Goal: Transaction & Acquisition: Obtain resource

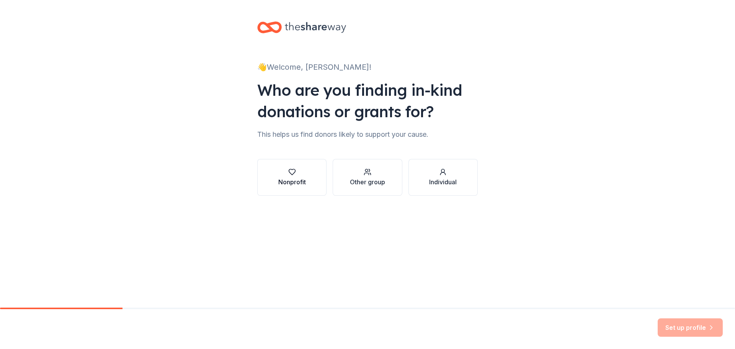
click at [302, 181] on div "Nonprofit" at bounding box center [292, 181] width 28 height 9
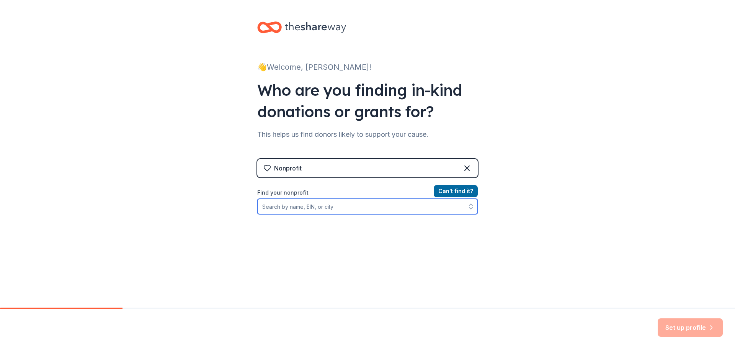
click at [311, 208] on input "Find your nonprofit" at bounding box center [367, 206] width 220 height 15
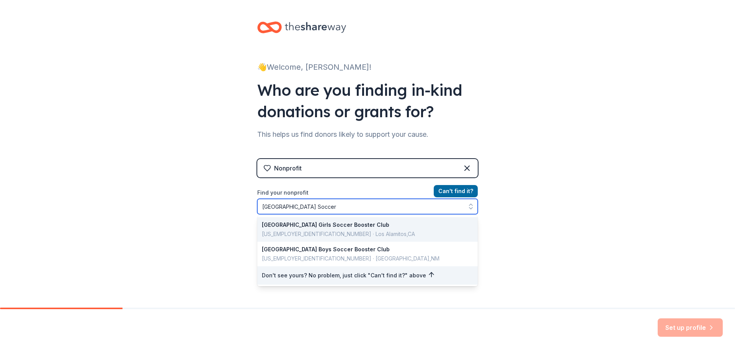
scroll to position [20, 0]
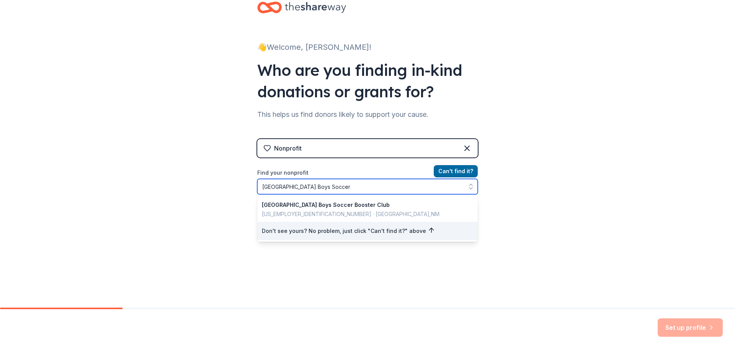
click at [469, 186] on icon "button" at bounding box center [471, 187] width 8 height 8
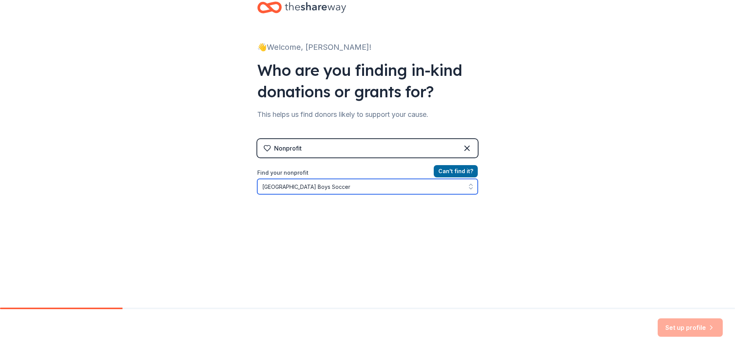
click at [469, 184] on icon "button" at bounding box center [471, 187] width 8 height 8
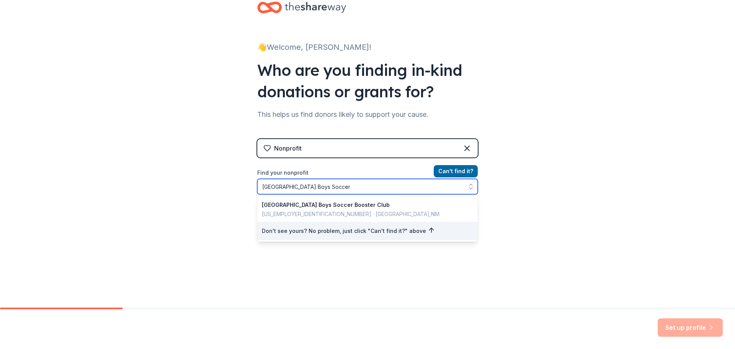
click at [469, 184] on icon "button" at bounding box center [471, 187] width 8 height 8
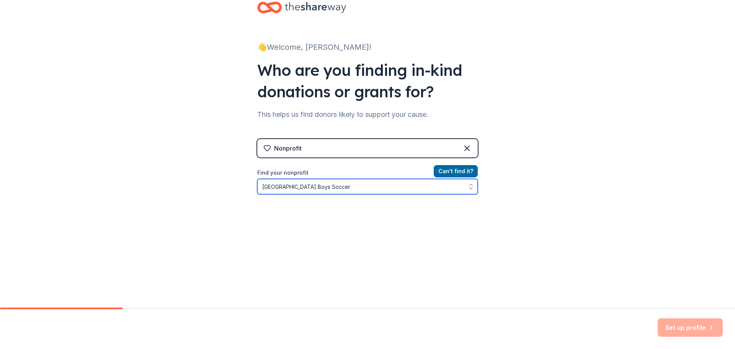
type input "[GEOGRAPHIC_DATA] Boys Soccer"
click at [469, 184] on icon "button" at bounding box center [471, 187] width 8 height 8
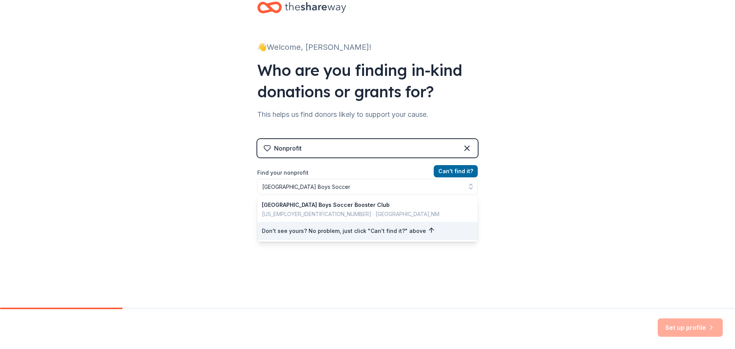
click at [539, 200] on div "👋 Welcome, [PERSON_NAME]! Who are you finding in-kind donations or grants for? …" at bounding box center [367, 143] width 735 height 327
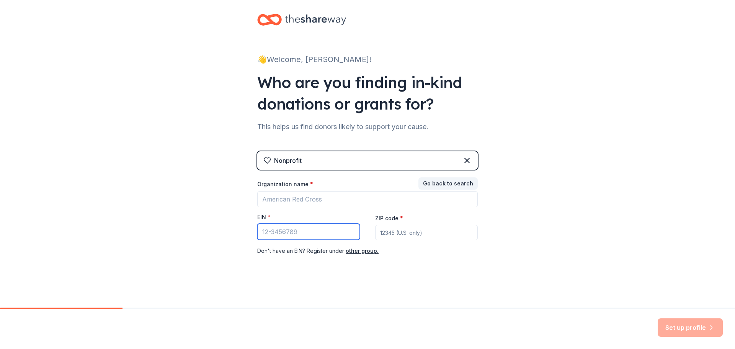
click at [292, 231] on input "EIN *" at bounding box center [308, 231] width 103 height 16
type input "[US_EMPLOYER_IDENTIFICATION_NUMBER]"
click at [411, 233] on input "ZIP code *" at bounding box center [426, 232] width 103 height 15
type input "90720"
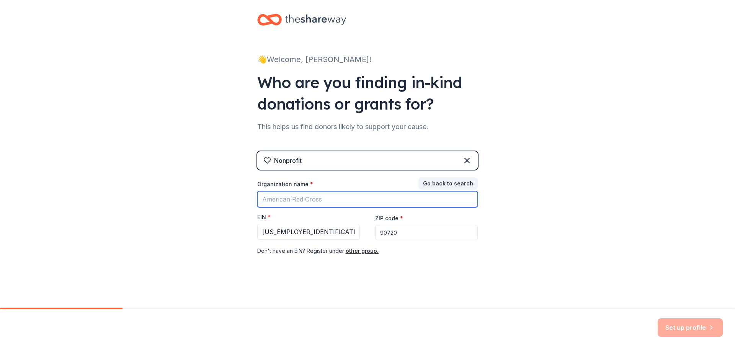
click at [318, 199] on input "Organization name *" at bounding box center [367, 199] width 220 height 16
click at [568, 199] on div "👋 Welcome, [PERSON_NAME]! Who are you finding in-kind donations or grants for? …" at bounding box center [367, 149] width 735 height 315
click at [287, 201] on input "Organization name *" at bounding box center [367, 199] width 220 height 16
type input "[GEOGRAPHIC_DATA] Boys Soccer"
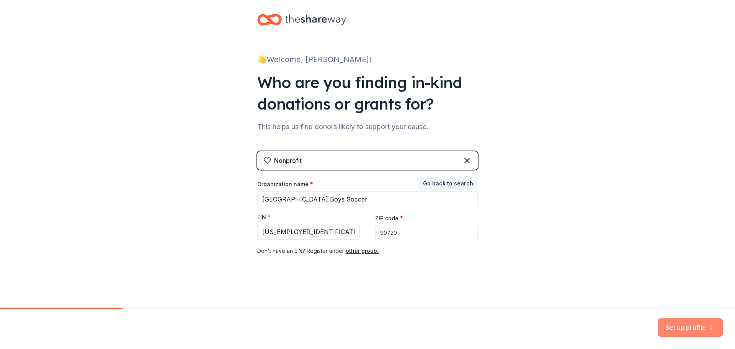
click at [686, 329] on button "Set up profile" at bounding box center [689, 327] width 65 height 18
click at [536, 184] on div "👋 Welcome, [PERSON_NAME]! Who are you finding in-kind donations or grants for? …" at bounding box center [367, 149] width 735 height 315
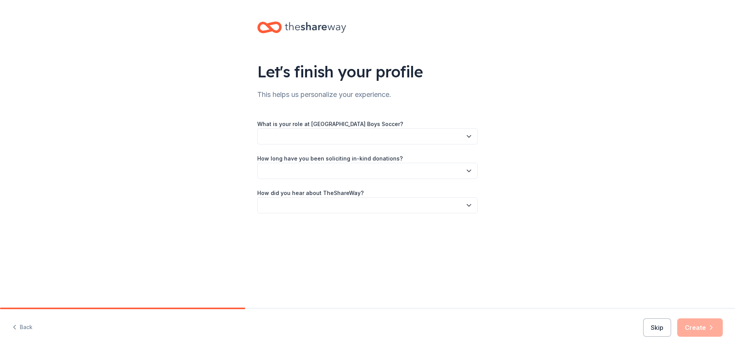
click at [471, 139] on icon "button" at bounding box center [469, 136] width 8 height 8
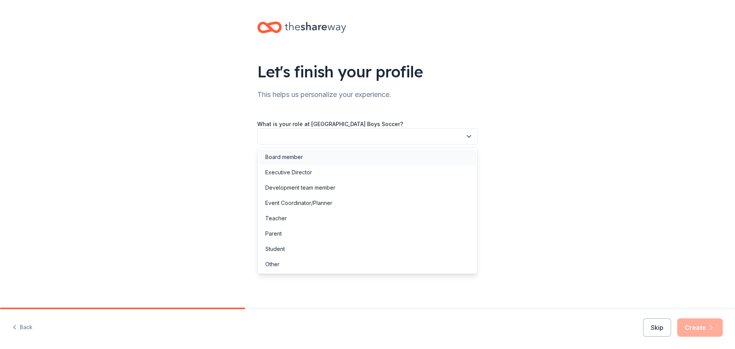
click at [310, 158] on div "Board member" at bounding box center [367, 156] width 217 height 15
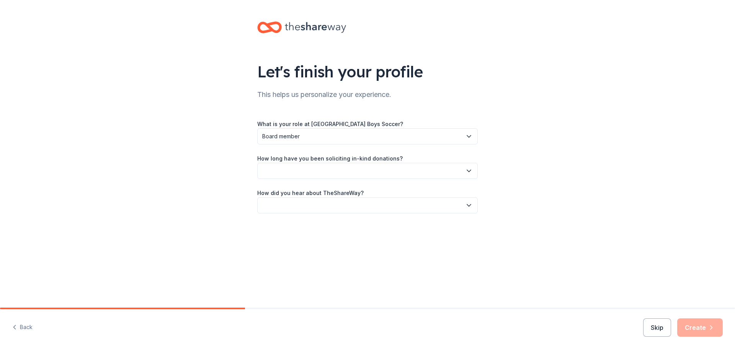
click at [336, 171] on button "button" at bounding box center [367, 171] width 220 height 16
click at [308, 191] on div "This is my first time!" at bounding box center [289, 191] width 49 height 9
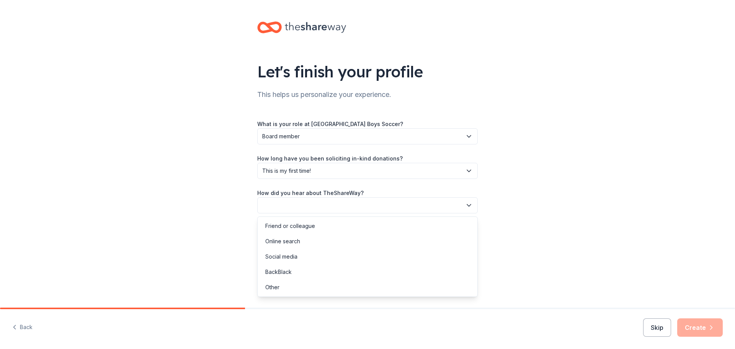
click at [383, 208] on button "button" at bounding box center [367, 205] width 220 height 16
click at [302, 241] on div "Online search" at bounding box center [367, 240] width 217 height 15
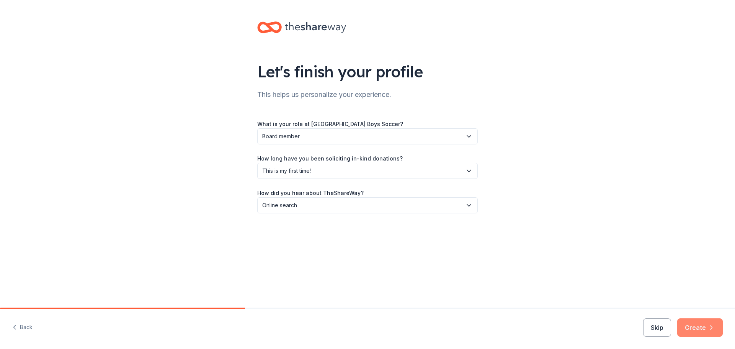
click at [694, 326] on button "Create" at bounding box center [700, 327] width 46 height 18
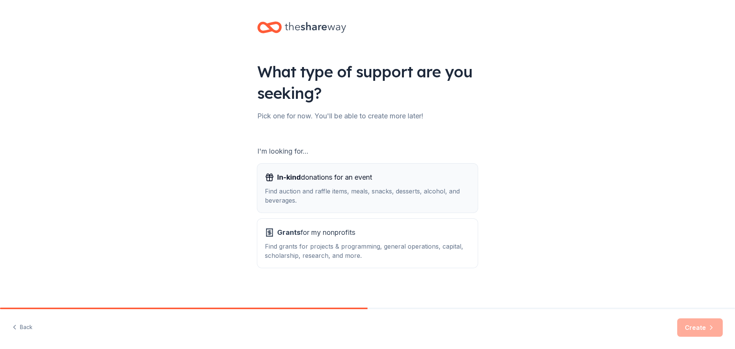
click at [320, 184] on div "In-kind donations for an event Find auction and raffle items, meals, snacks, de…" at bounding box center [367, 188] width 205 height 34
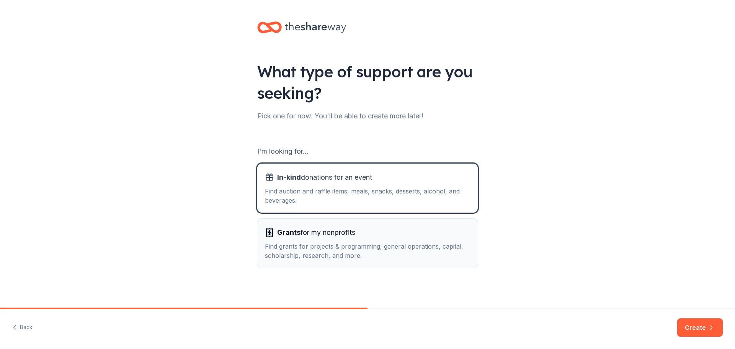
click at [312, 243] on div "Find grants for projects & programming, general operations, capital, scholarshi…" at bounding box center [367, 250] width 205 height 18
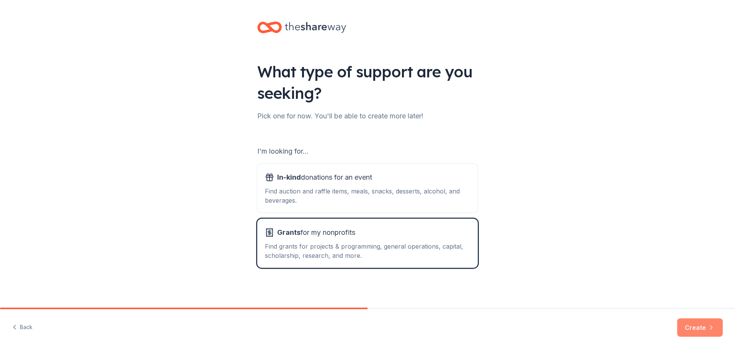
click at [699, 325] on button "Create" at bounding box center [700, 327] width 46 height 18
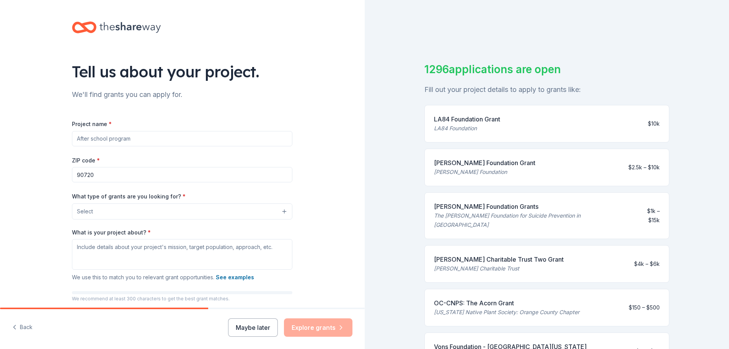
click at [140, 141] on input "Project name *" at bounding box center [182, 138] width 220 height 15
type input "25-26 Season Expenses"
click at [155, 212] on button "Select" at bounding box center [182, 211] width 220 height 16
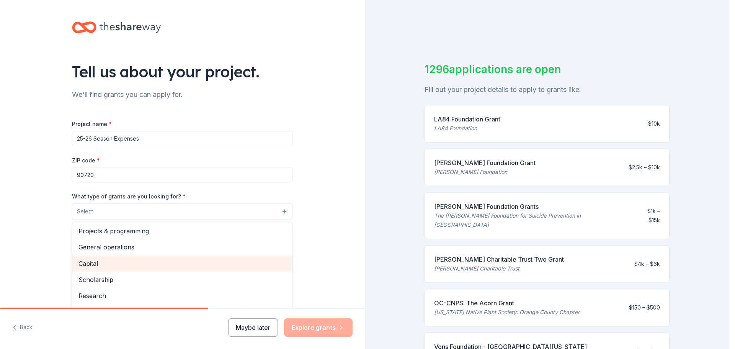
click at [104, 266] on span "Capital" at bounding box center [181, 263] width 207 height 10
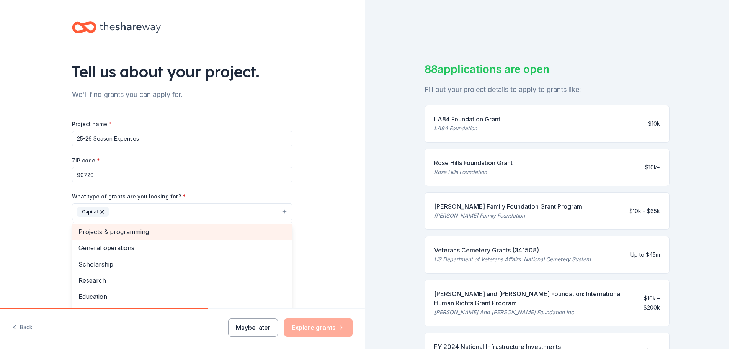
click at [123, 230] on span "Projects & programming" at bounding box center [181, 232] width 207 height 10
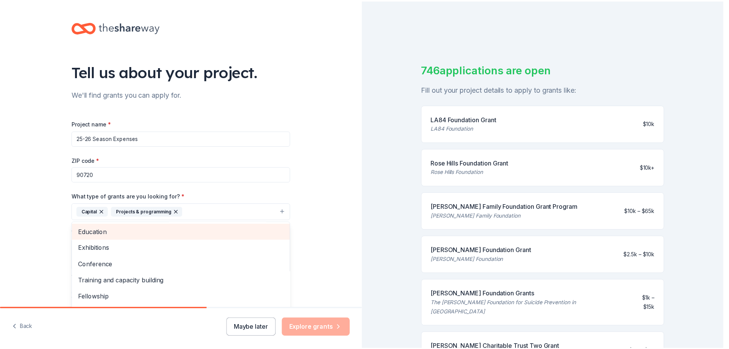
scroll to position [58, 0]
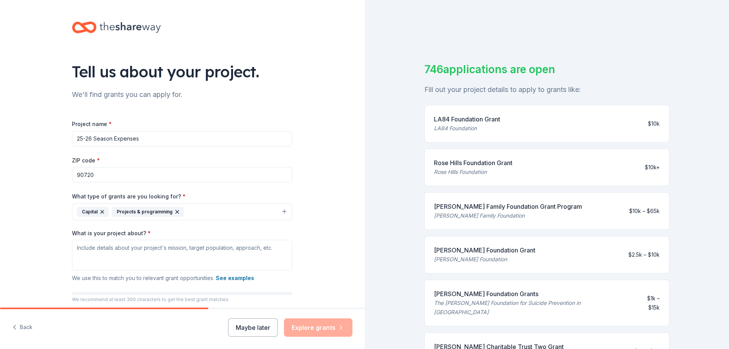
click at [101, 209] on icon "button" at bounding box center [102, 212] width 6 height 6
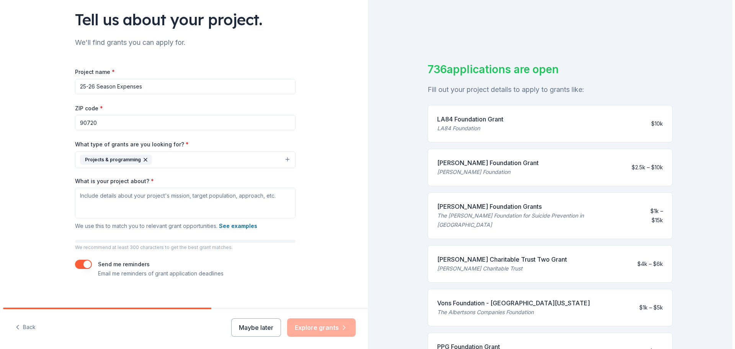
scroll to position [59, 0]
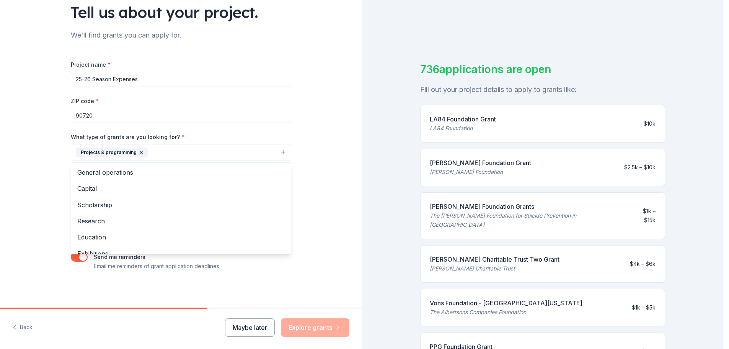
click at [138, 153] on icon "button" at bounding box center [141, 152] width 6 height 6
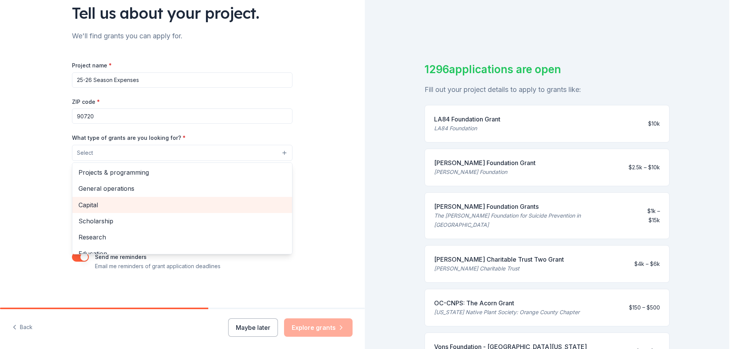
scroll to position [0, 0]
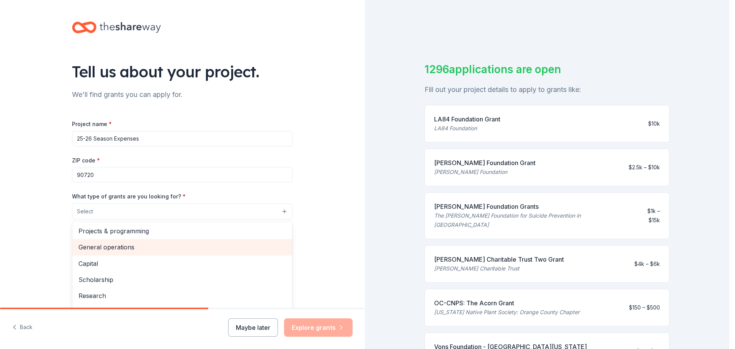
click at [113, 245] on span "General operations" at bounding box center [181, 247] width 207 height 10
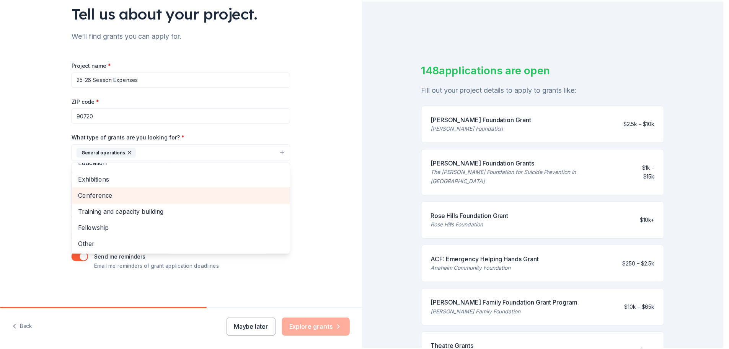
scroll to position [36, 0]
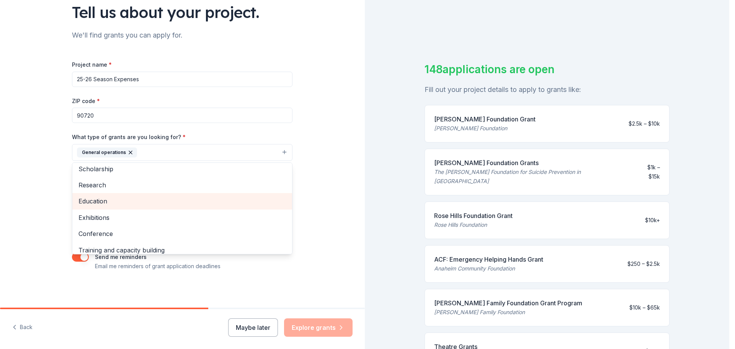
click at [94, 200] on span "Education" at bounding box center [181, 201] width 207 height 10
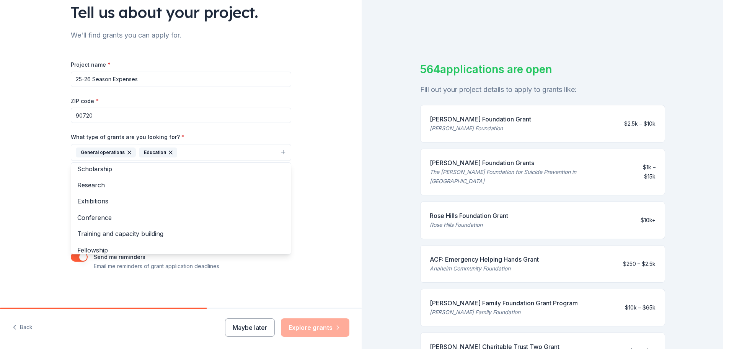
click at [127, 152] on icon "button" at bounding box center [129, 152] width 6 height 6
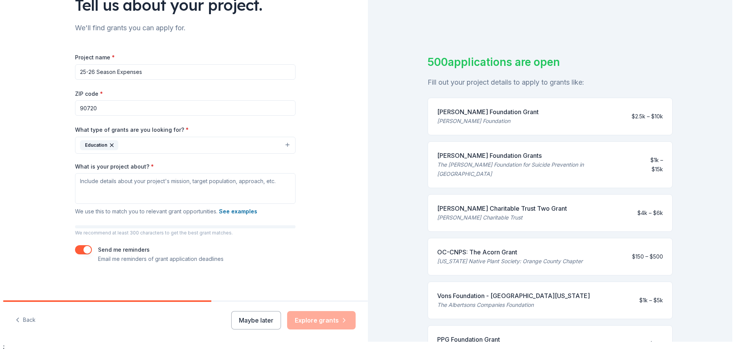
scroll to position [9, 0]
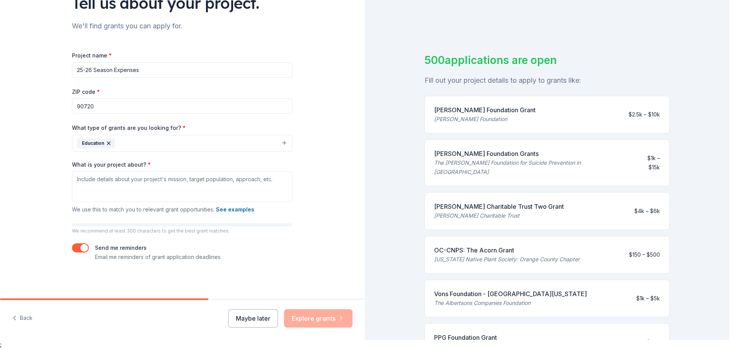
click at [107, 144] on icon "button" at bounding box center [108, 143] width 3 height 3
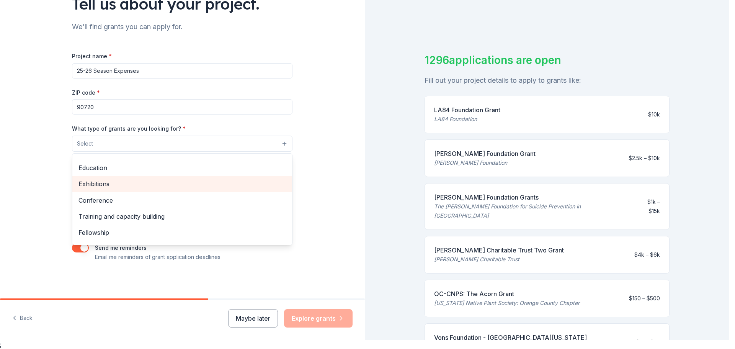
scroll to position [90, 0]
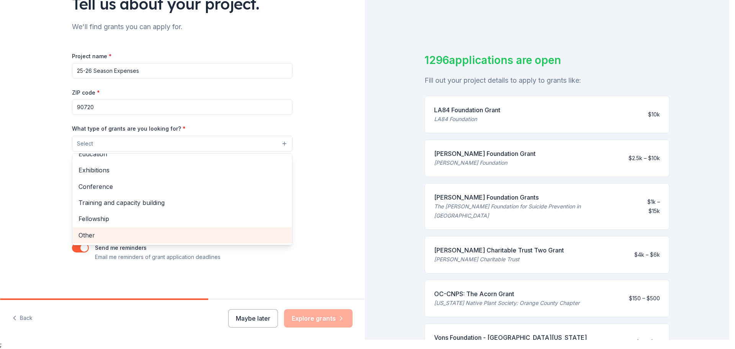
click at [83, 233] on span "Other" at bounding box center [181, 235] width 207 height 10
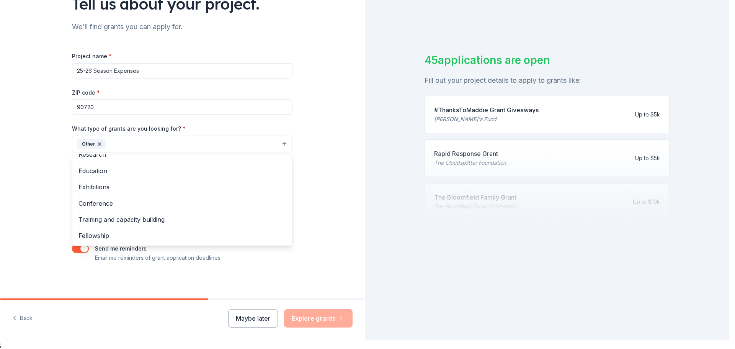
scroll to position [59, 0]
click at [338, 173] on div "Tell us about your project. We'll find grants you can apply for. Project name *…" at bounding box center [182, 115] width 365 height 367
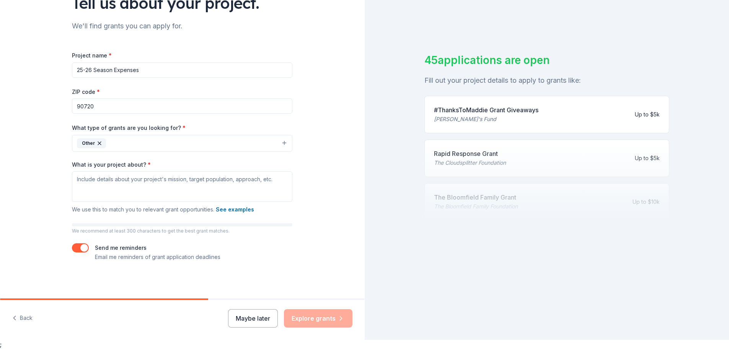
click at [96, 141] on icon "button" at bounding box center [99, 143] width 6 height 6
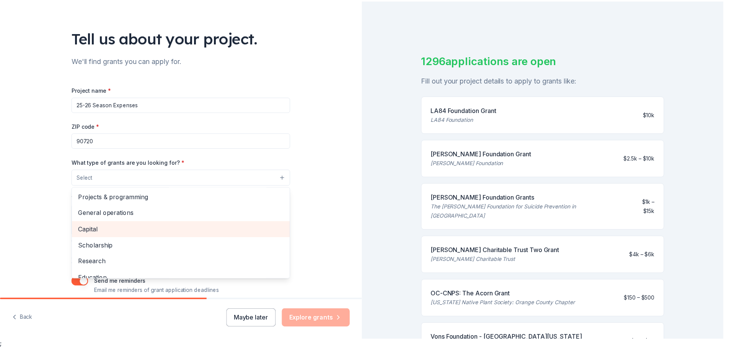
scroll to position [59, 0]
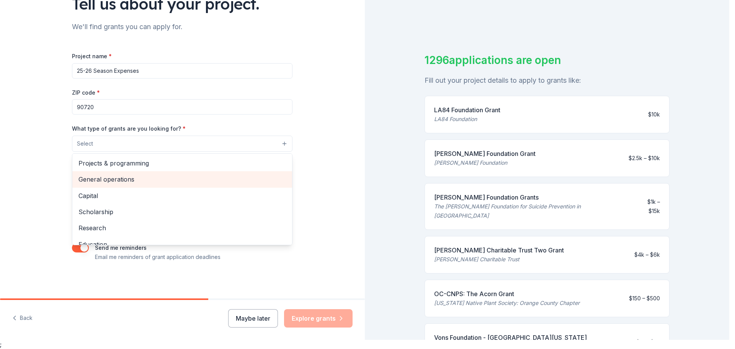
click at [114, 179] on span "General operations" at bounding box center [181, 179] width 207 height 10
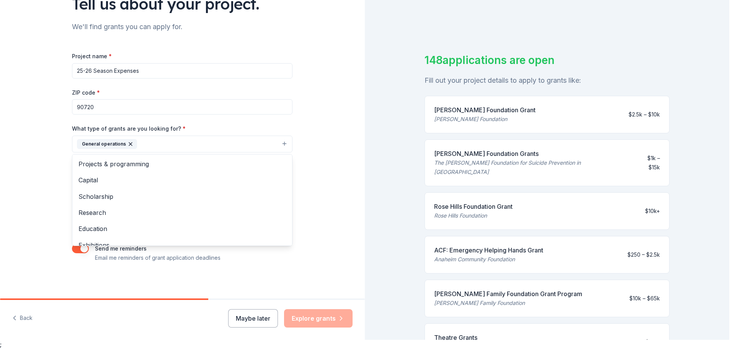
click at [323, 145] on div "Tell us about your project. We'll find grants you can apply for. Project name *…" at bounding box center [182, 115] width 365 height 367
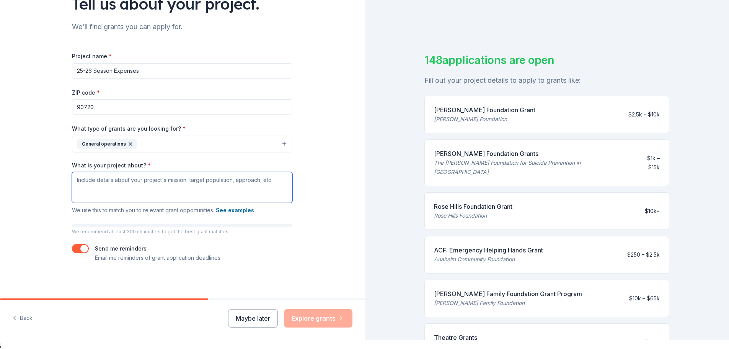
click at [139, 184] on textarea "What is your project about? *" at bounding box center [182, 187] width 220 height 31
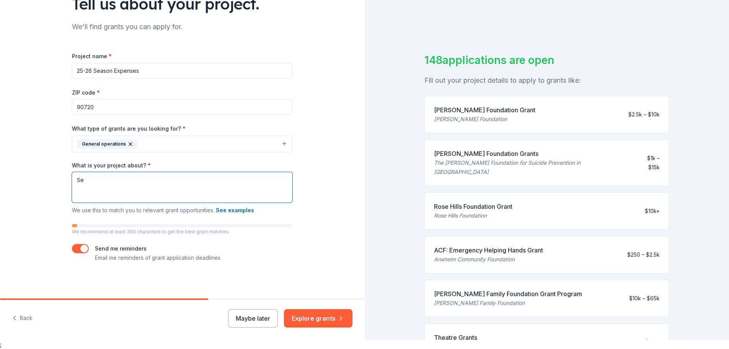
type textarea "S"
click at [269, 178] on textarea "Cover costs associated with bus rentals for transportation, uniforms, and equip…" at bounding box center [182, 187] width 220 height 31
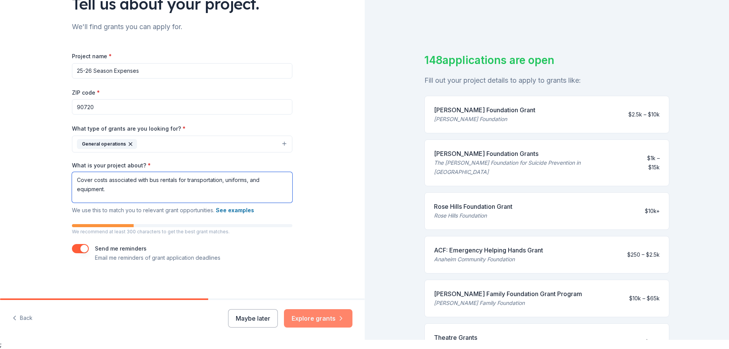
type textarea "Cover costs associated with bus rentals for transportation, uniforms, and equip…"
click at [321, 318] on button "Explore grants" at bounding box center [318, 318] width 68 height 18
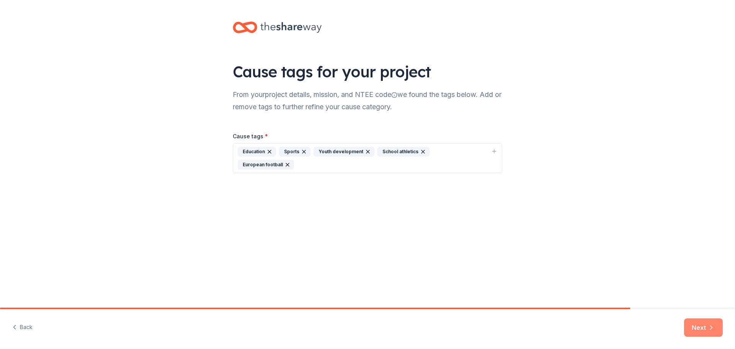
click at [696, 324] on button "Next" at bounding box center [703, 327] width 39 height 18
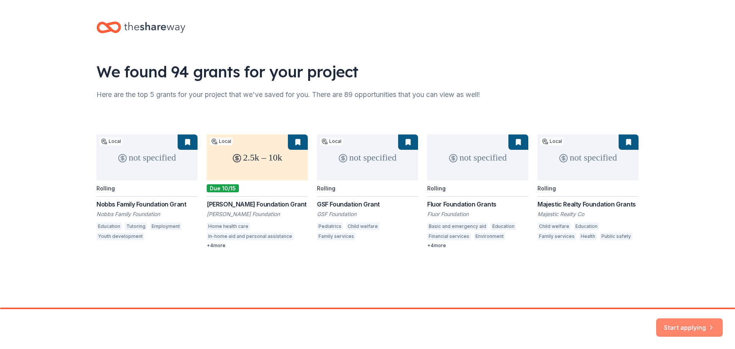
click at [685, 324] on button "Start applying" at bounding box center [689, 324] width 67 height 18
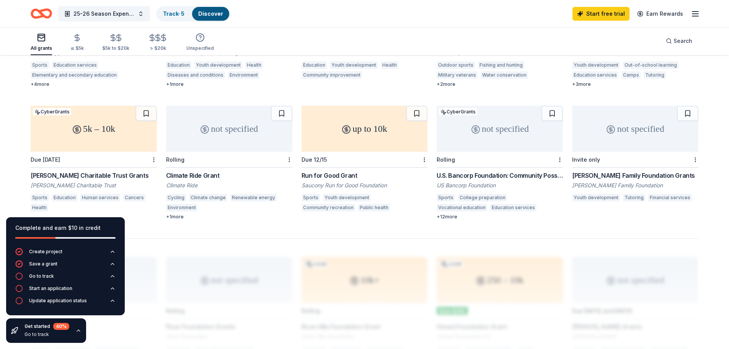
scroll to position [459, 0]
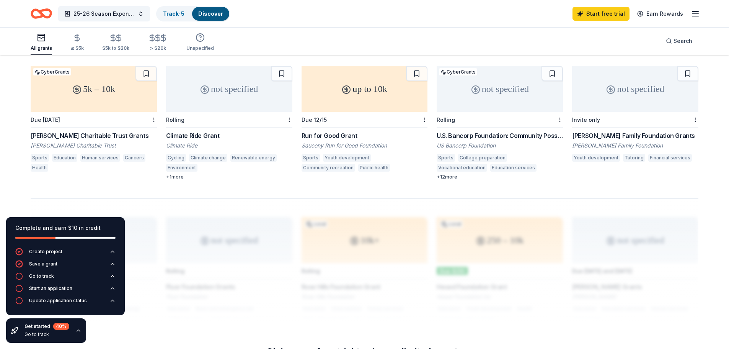
click at [490, 99] on div "not specified" at bounding box center [500, 89] width 126 height 46
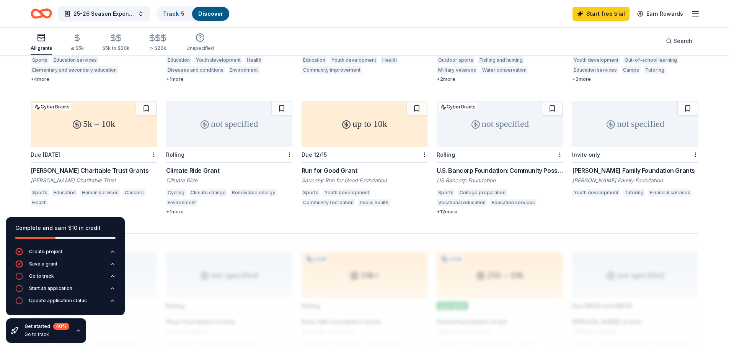
scroll to position [463, 0]
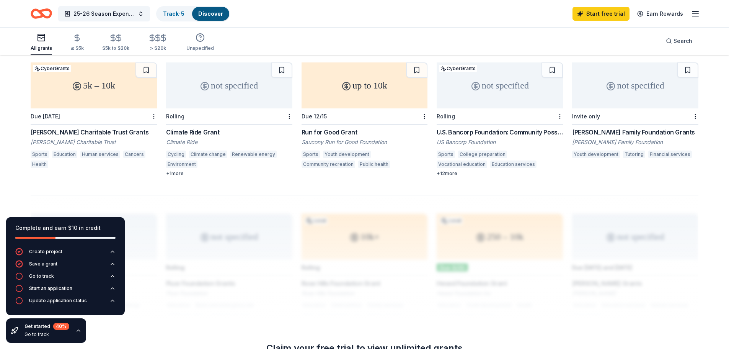
click at [108, 92] on div "5k – 10k" at bounding box center [94, 85] width 126 height 46
click at [374, 92] on div "up to 10k" at bounding box center [365, 85] width 126 height 46
click at [117, 101] on div "5k – 10k" at bounding box center [94, 85] width 126 height 46
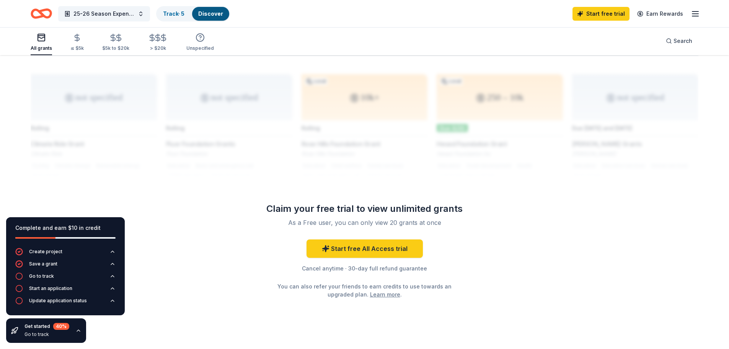
scroll to position [616, 0]
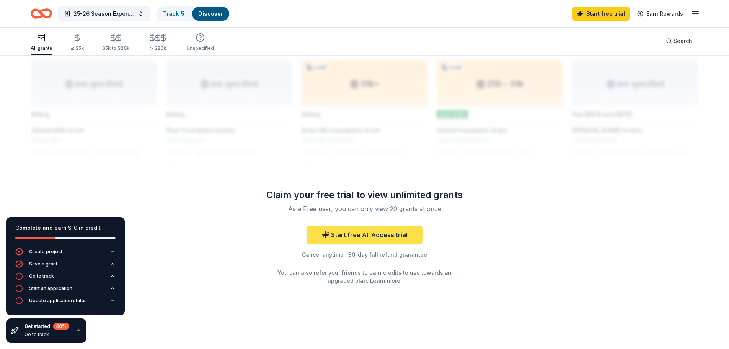
click at [402, 233] on link "Start free All Access trial" at bounding box center [364, 234] width 116 height 18
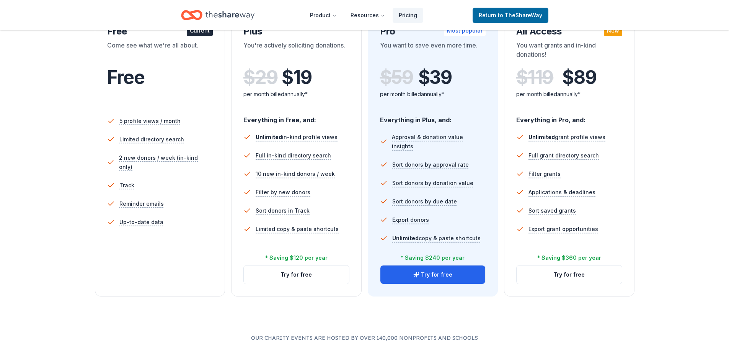
scroll to position [77, 0]
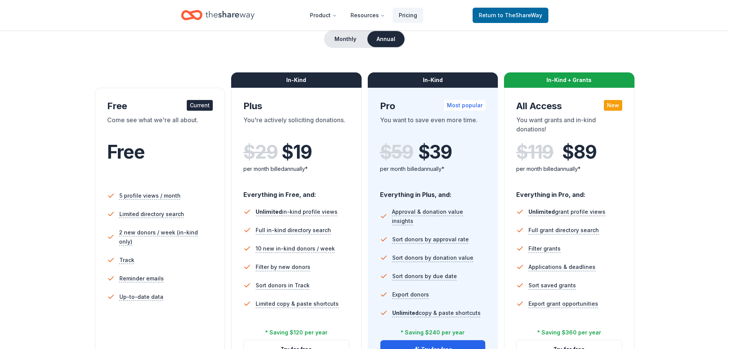
click at [145, 112] on div "Free Current Come see what we're all about. Free" at bounding box center [160, 141] width 106 height 83
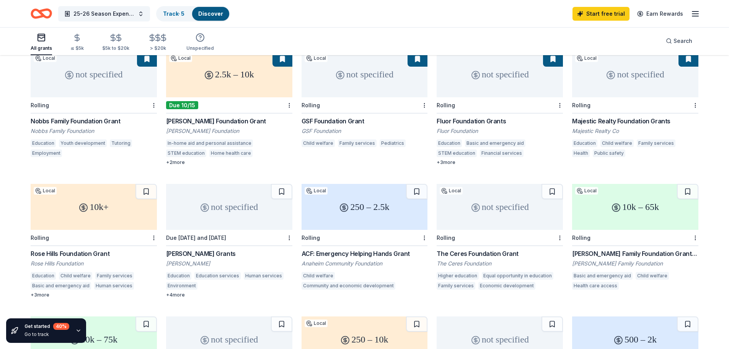
scroll to position [616, 0]
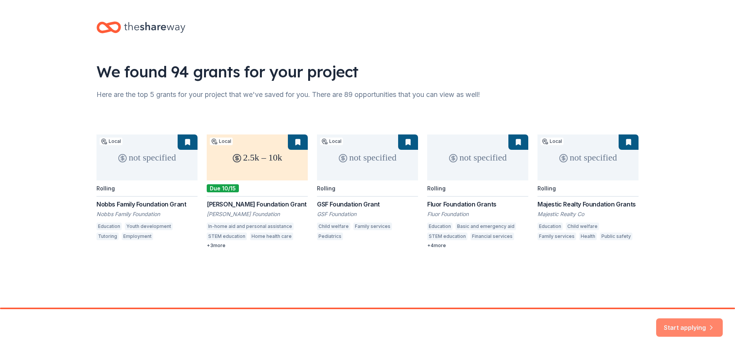
click at [697, 327] on button "Start applying" at bounding box center [689, 324] width 67 height 18
click at [589, 155] on div "not specified Local Rolling Nobbs Family Foundation [PERSON_NAME] Family Founda…" at bounding box center [367, 191] width 542 height 114
click at [587, 158] on div "not specified Local Rolling Nobbs Family Foundation [PERSON_NAME] Family Founda…" at bounding box center [367, 191] width 542 height 114
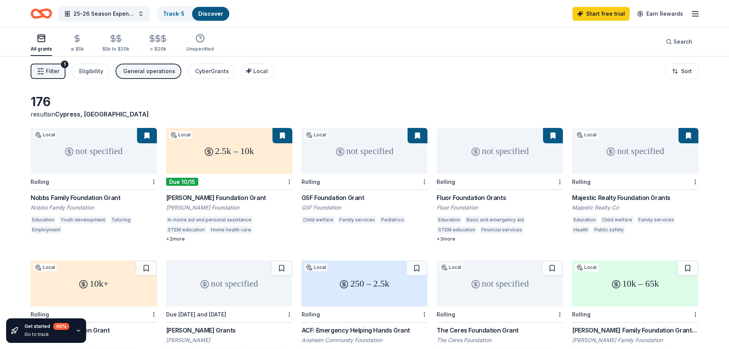
click at [626, 156] on div "not specified" at bounding box center [635, 151] width 126 height 46
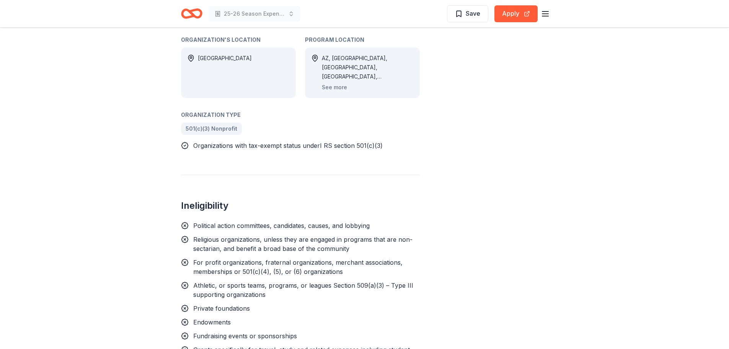
scroll to position [842, 0]
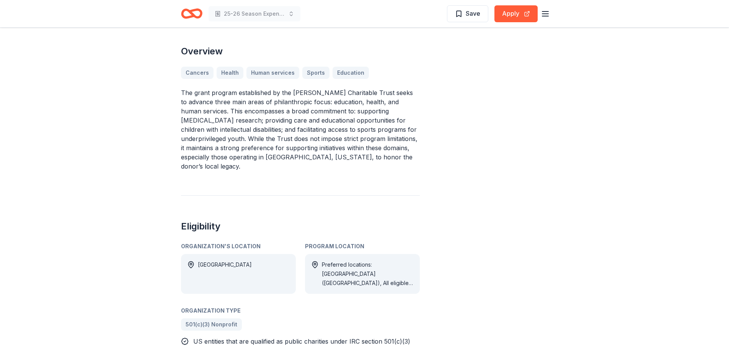
scroll to position [89, 0]
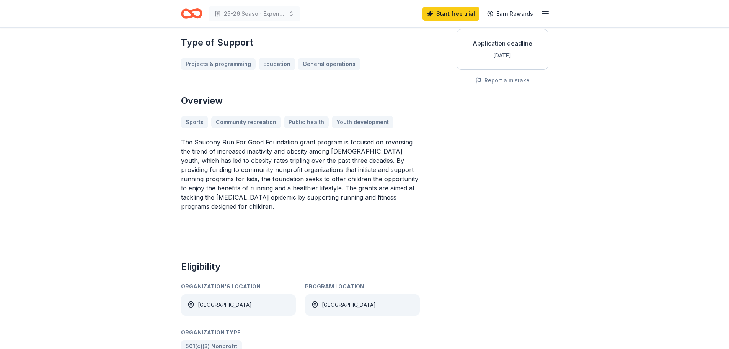
scroll to position [48, 0]
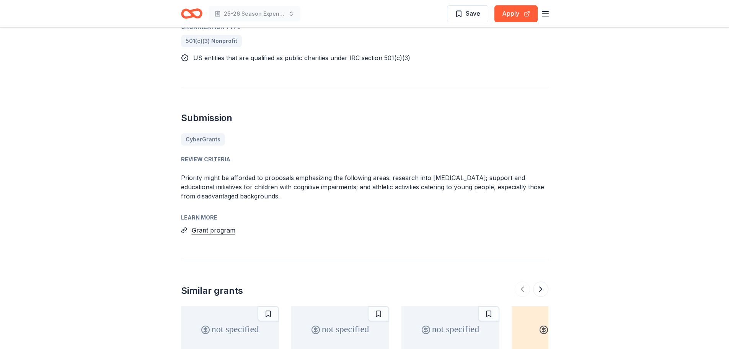
scroll to position [497, 0]
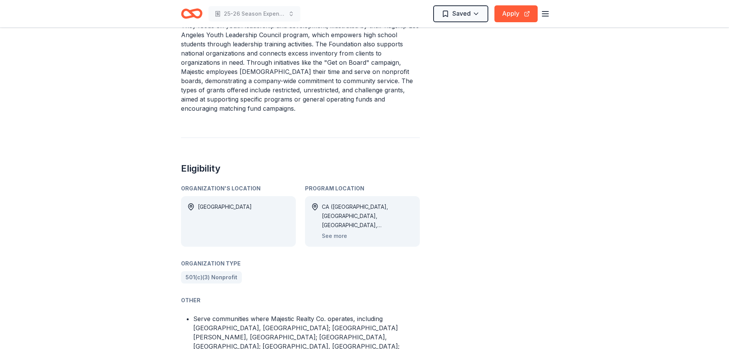
scroll to position [191, 0]
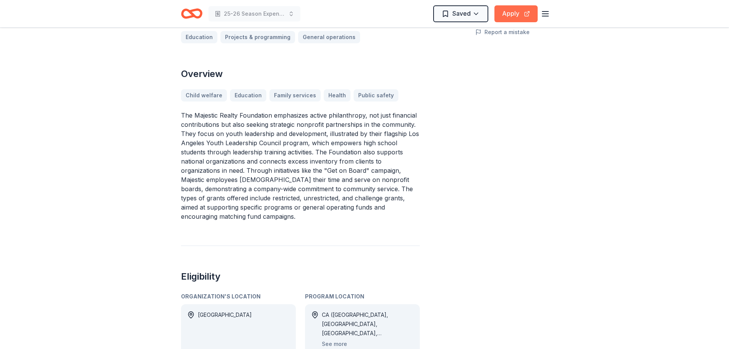
click at [514, 12] on button "Apply" at bounding box center [515, 13] width 43 height 17
